Goal: Task Accomplishment & Management: Manage account settings

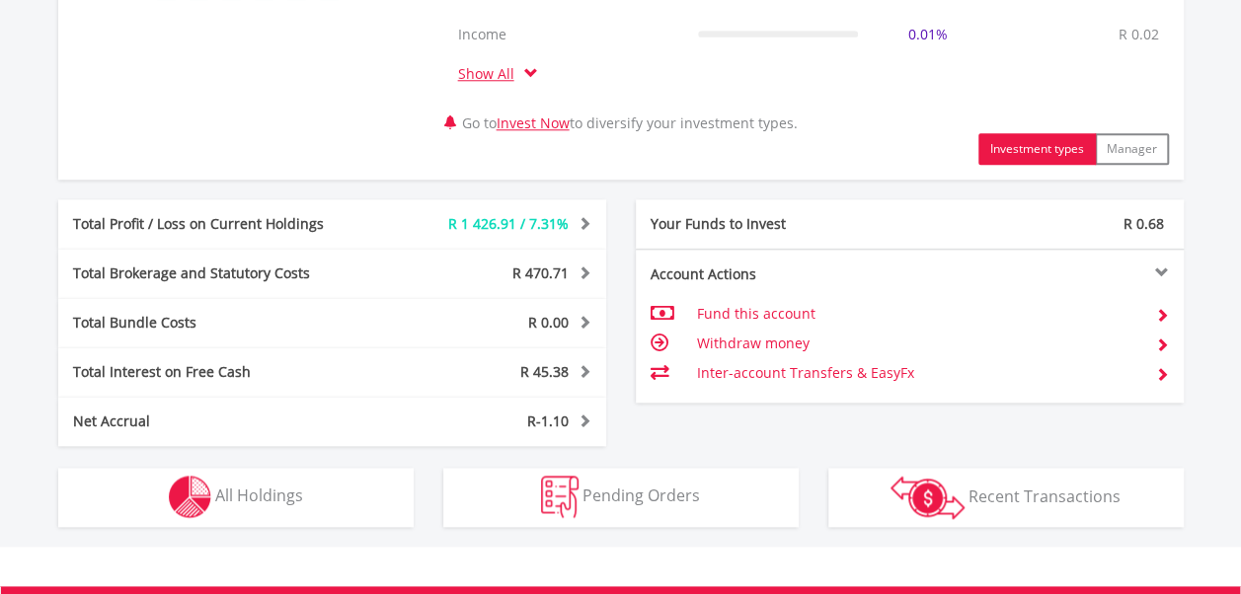
scroll to position [974, 0]
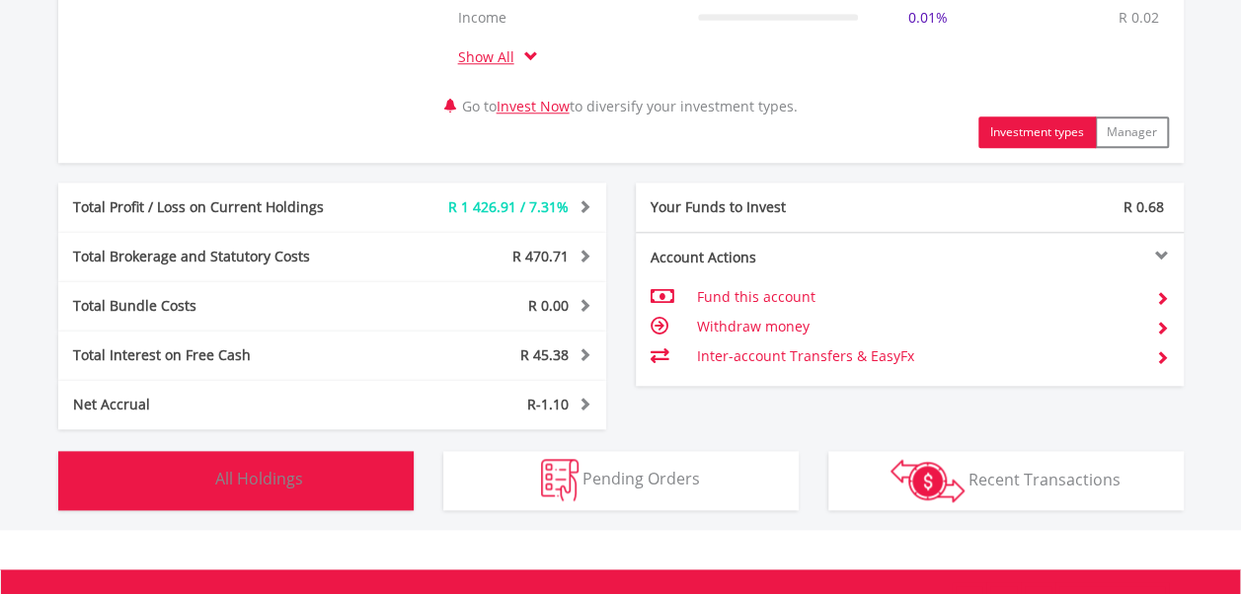
click at [277, 487] on span "All Holdings" at bounding box center [259, 479] width 88 height 22
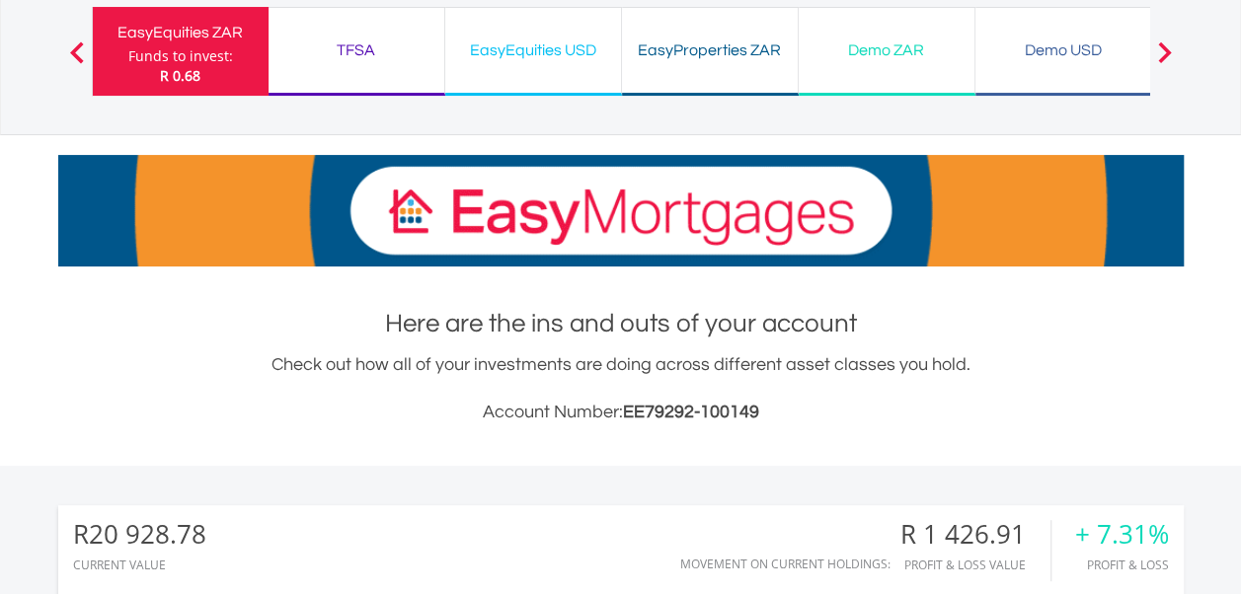
scroll to position [0, 0]
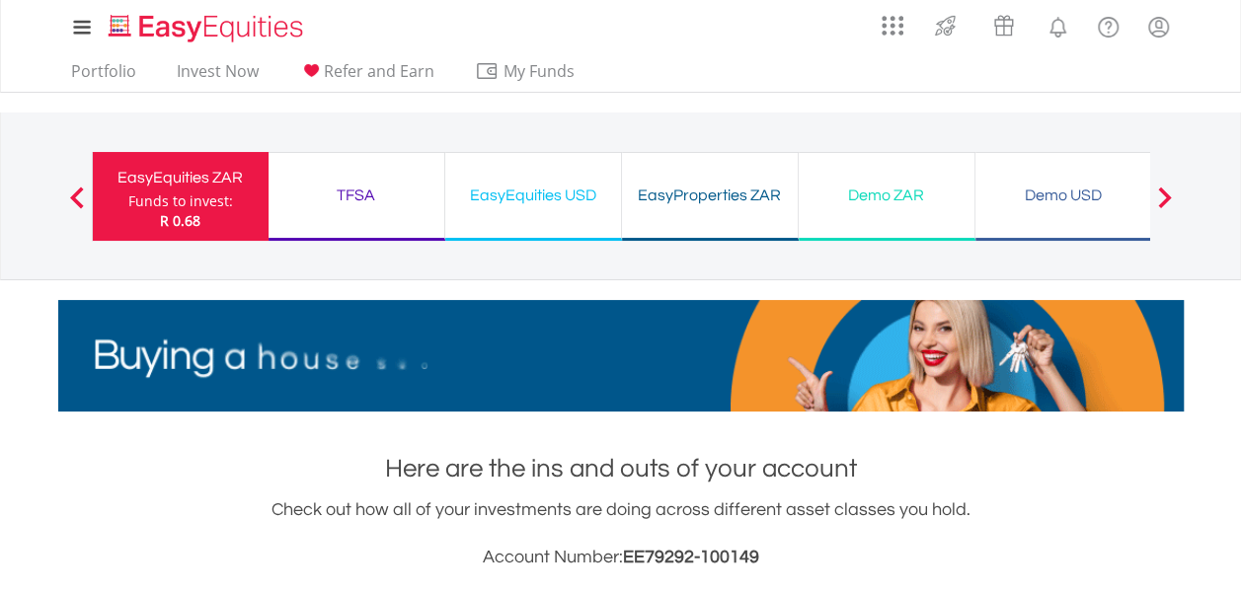
click at [365, 203] on div "TFSA" at bounding box center [356, 196] width 152 height 28
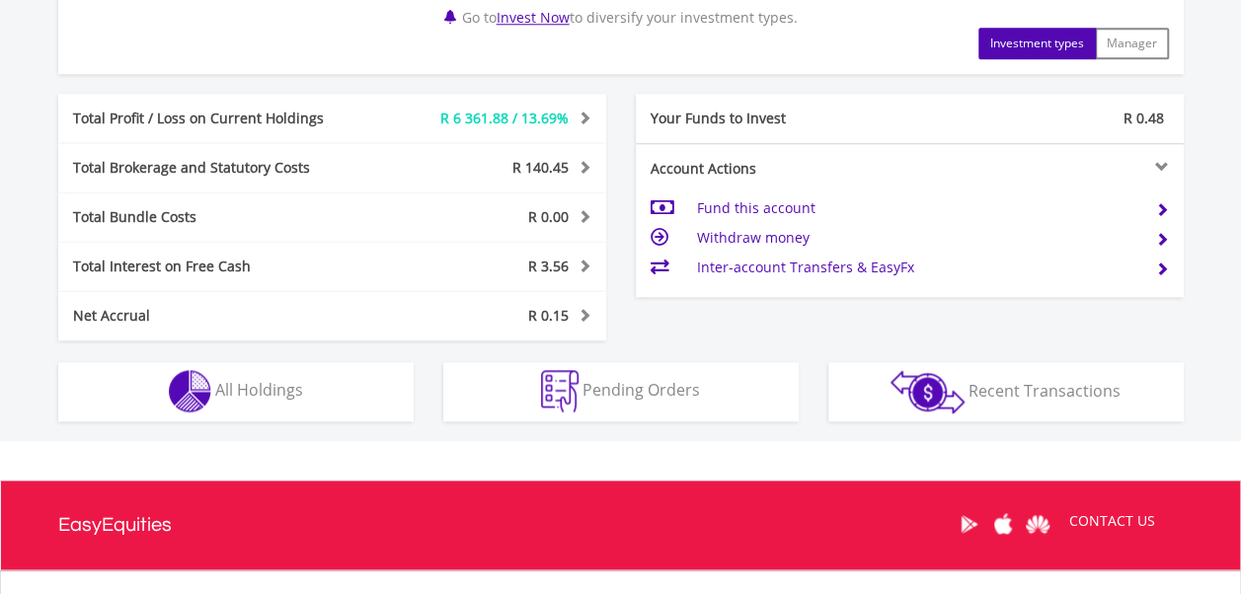
scroll to position [1041, 0]
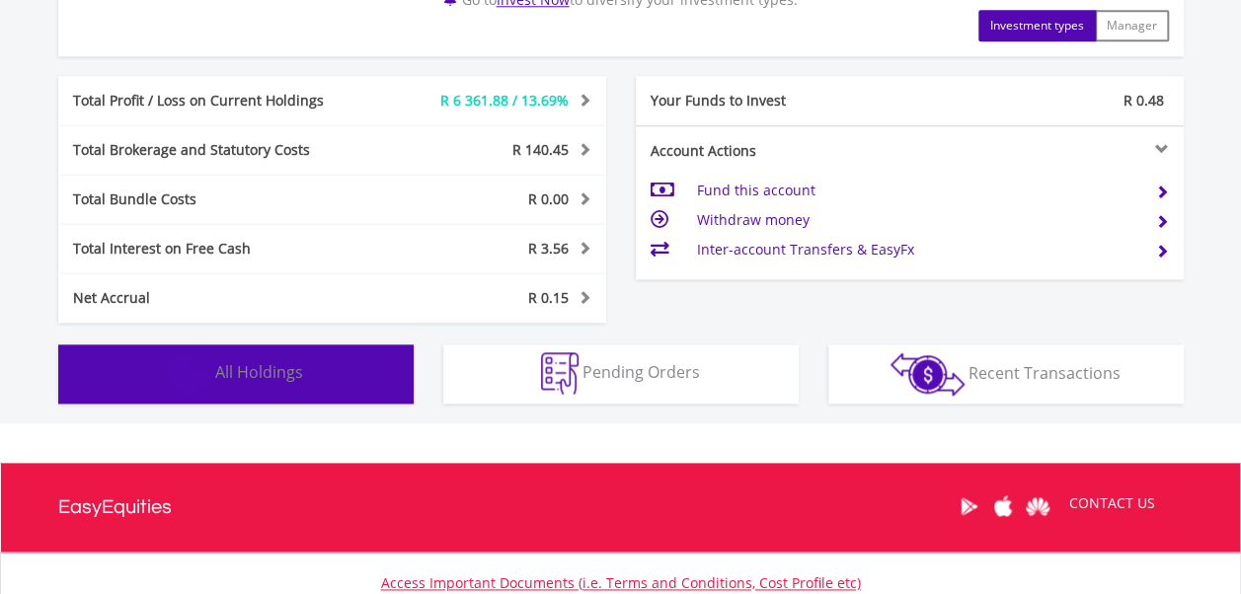
click at [233, 367] on span "All Holdings" at bounding box center [259, 372] width 88 height 22
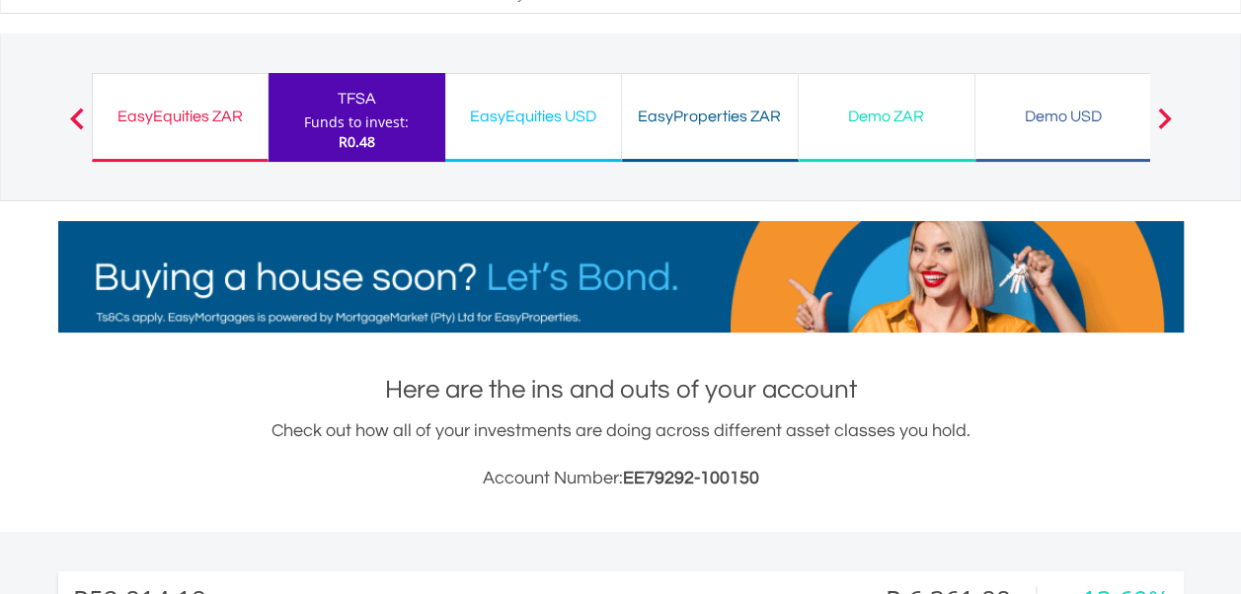
scroll to position [0, 0]
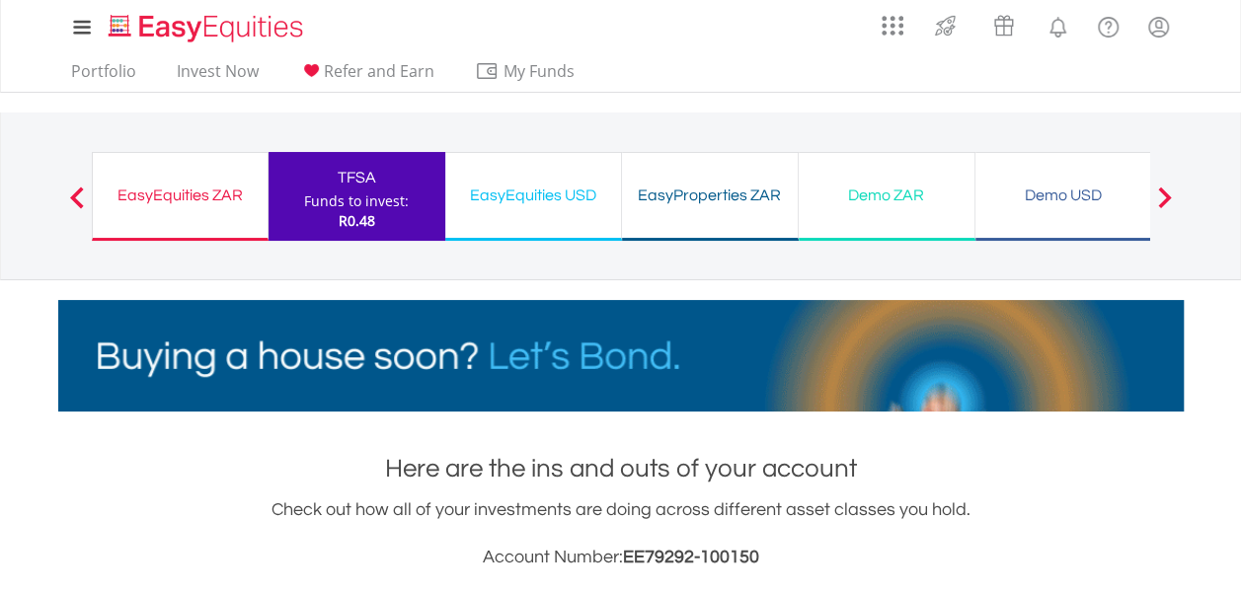
click at [184, 214] on div "EasyEquities ZAR Funds to invest: R0.48" at bounding box center [180, 196] width 177 height 89
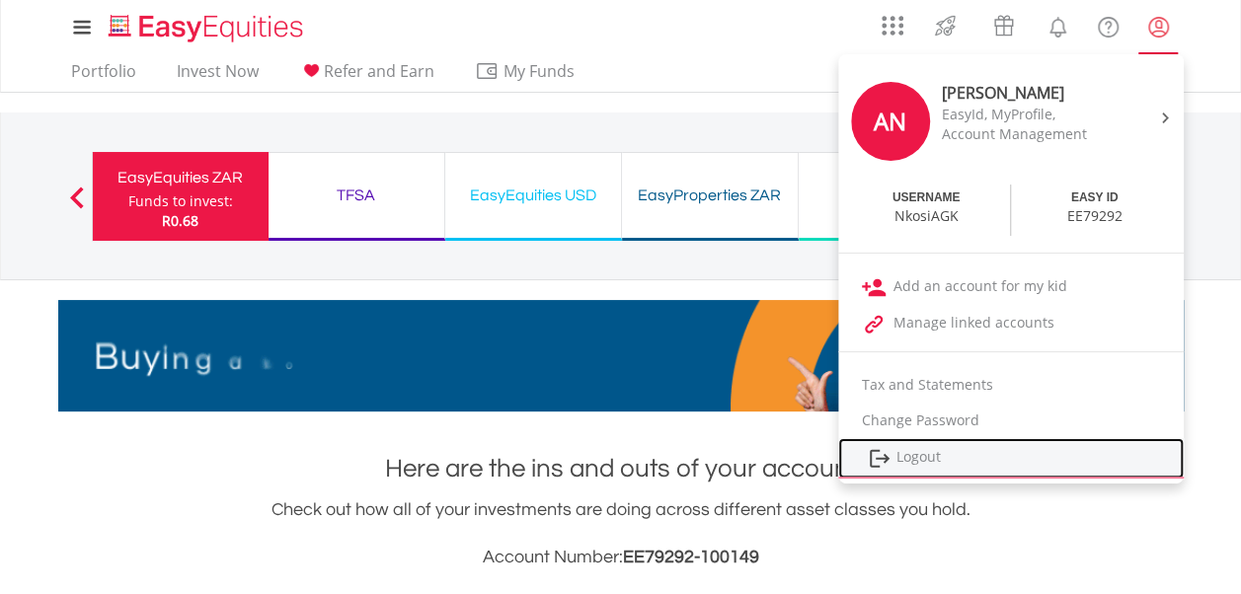
click at [936, 454] on link "Logout" at bounding box center [1011, 458] width 346 height 40
